Goal: Task Accomplishment & Management: Manage account settings

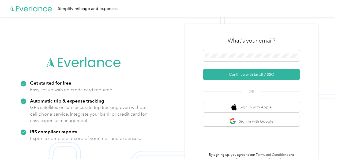
drag, startPoint x: 330, startPoint y: 35, endPoint x: 217, endPoint y: 49, distance: 114.2
click at [217, 49] on div "What's your email?" at bounding box center [251, 40] width 96 height 19
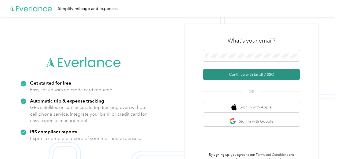
click at [238, 76] on button "Continue with Email / SSO" at bounding box center [251, 74] width 96 height 11
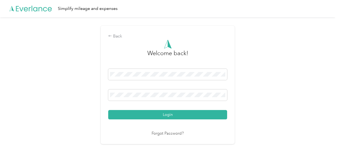
click at [108, 110] on button "Login" at bounding box center [167, 114] width 119 height 9
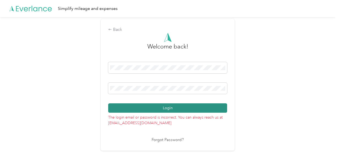
click at [182, 108] on button "Login" at bounding box center [167, 107] width 119 height 9
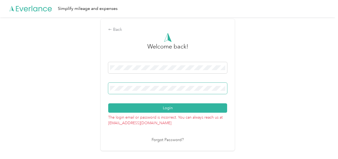
click at [0, 74] on html "Simplify mileage and expenses Back Welcome back! Login The login email or passw…" at bounding box center [167, 79] width 335 height 159
click at [108, 103] on button "Login" at bounding box center [167, 107] width 119 height 9
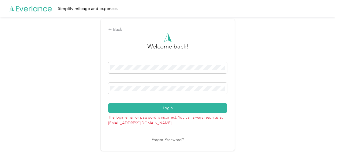
click at [172, 140] on link "Forgot Password?" at bounding box center [168, 140] width 32 height 6
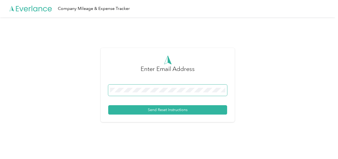
click at [182, 87] on span at bounding box center [167, 90] width 119 height 11
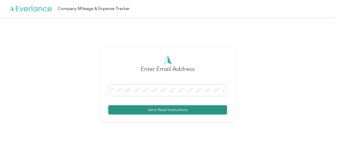
click at [147, 111] on button "Send Reset Instructions" at bounding box center [167, 109] width 119 height 9
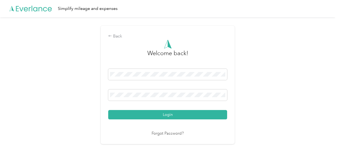
click at [164, 133] on link "Forgot Password?" at bounding box center [168, 134] width 32 height 6
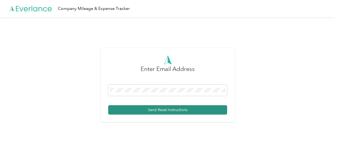
click at [159, 109] on button "Send Reset Instructions" at bounding box center [167, 109] width 119 height 9
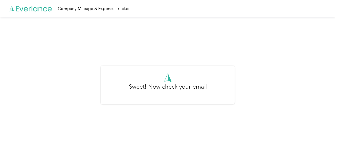
drag, startPoint x: 203, startPoint y: 114, endPoint x: 184, endPoint y: 103, distance: 21.1
click at [203, 114] on div "Sweet! Now check your email" at bounding box center [167, 87] width 335 height 140
